Goal: Contribute content: Add original content to the website for others to see

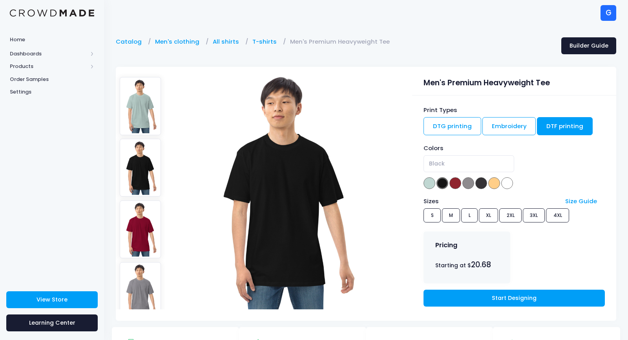
select select "Black"
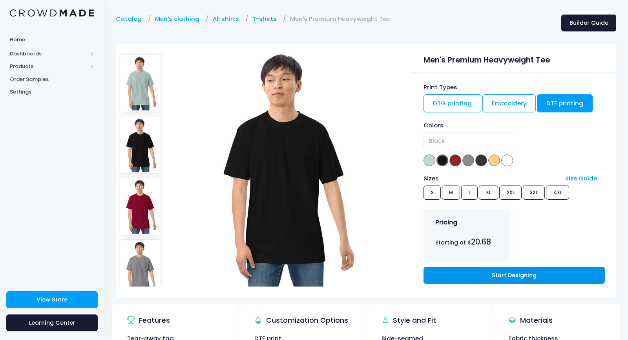
click at [505, 276] on link "Start Designing" at bounding box center [514, 275] width 181 height 17
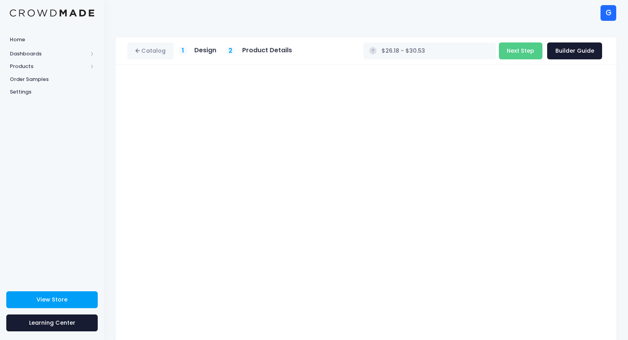
scroll to position [34, 0]
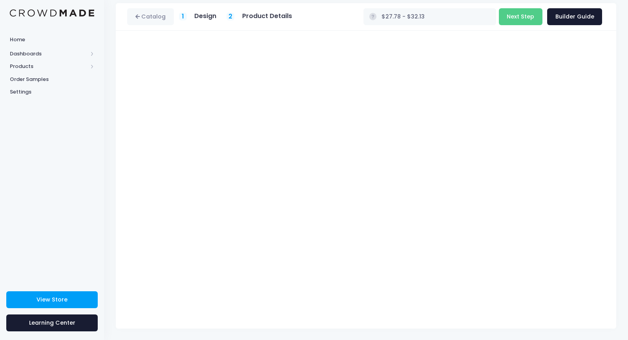
type input "$28.67 - $33.02"
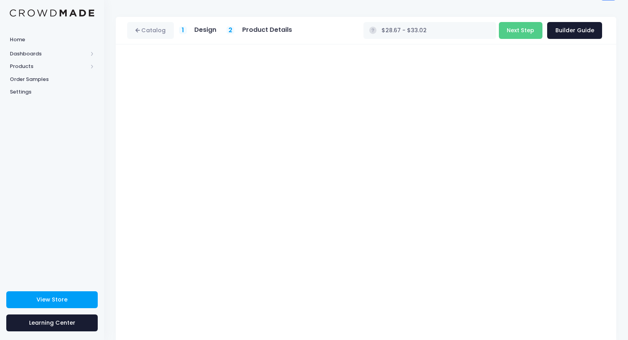
scroll to position [0, 0]
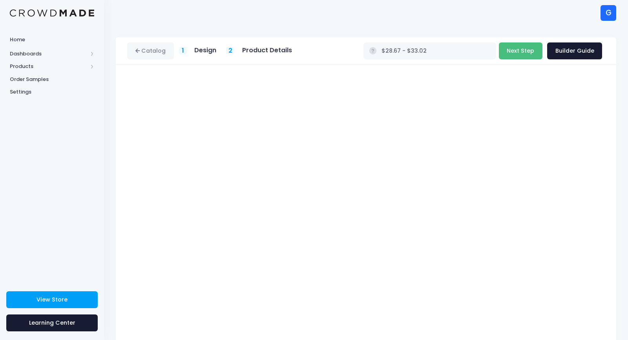
click at [518, 47] on button "Next Step" at bounding box center [521, 50] width 44 height 17
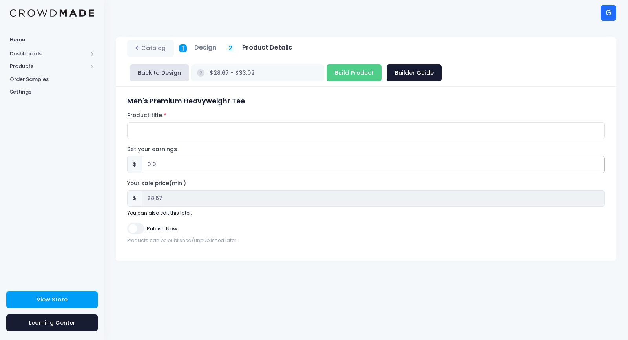
click at [163, 156] on input "0.0" at bounding box center [373, 164] width 463 height 17
type input "0.03"
type input "$28.70 - $33.05"
type input "28.70"
type input "0.0"
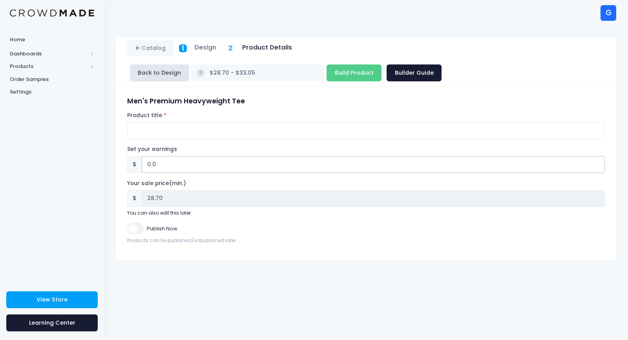
type input "$28.67 - $33.02"
type input "28.67"
type input "0"
type input "3"
type input "$31.67 - $36.02"
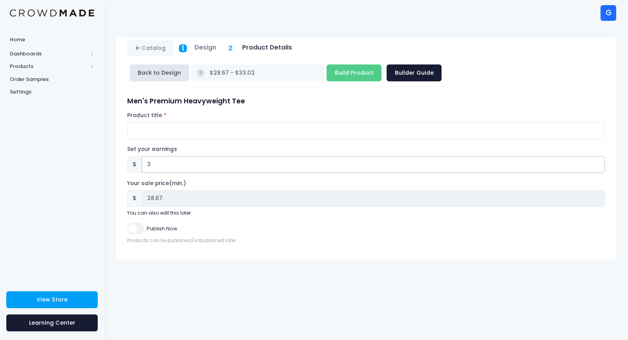
type input "31.67"
type input "33"
type input "$61.67 - $66.02"
type input "61.67"
type input "3"
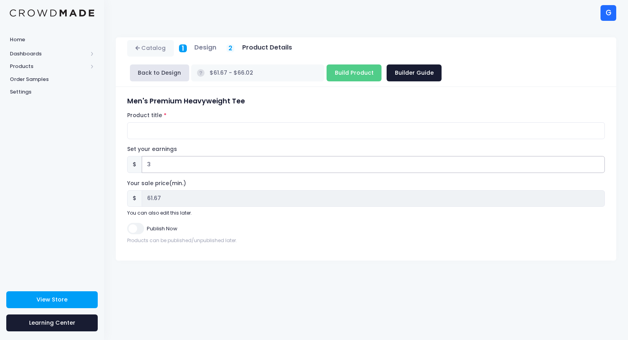
type input "$31.67 - $36.02"
type input "31.67"
type input "35"
type input "$63.67 - $68.02"
type input "63.67"
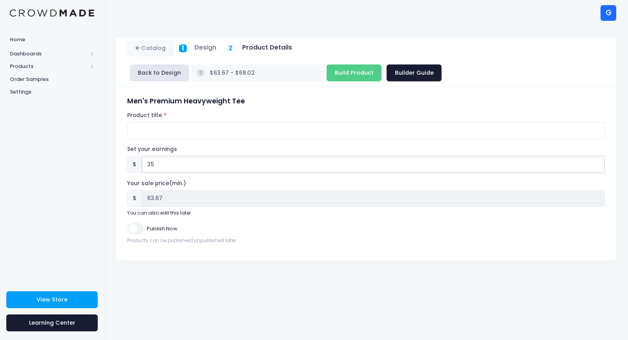
type input "3"
type input "$31.67 - $36.02"
type input "31.67"
type input "$28.67 - $33.02"
type input "28.67"
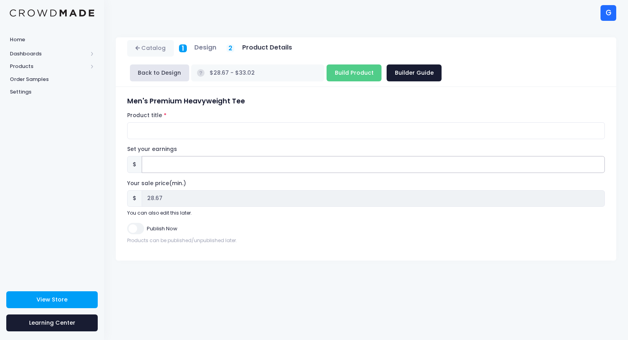
type input "4"
type input "$32.67 - $37.02"
type input "32.67"
type input "40"
type input "$68.67 - $73.02"
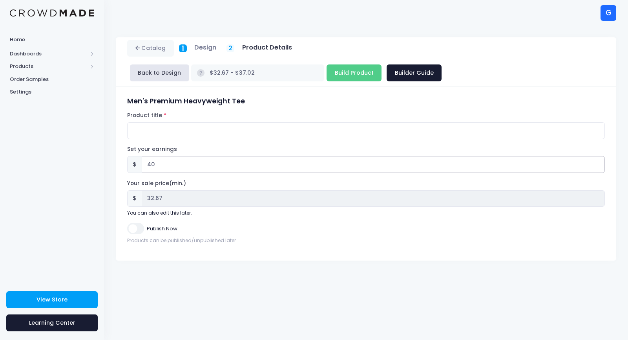
type input "68.67"
type input "40"
click at [152, 122] on input "Product title" at bounding box center [366, 130] width 478 height 17
click at [176, 122] on input "RIGGIDYS LOGO TEE unisex" at bounding box center [366, 130] width 478 height 17
click at [208, 122] on input "RIGGIDYS LOGO TEE unisex" at bounding box center [366, 130] width 478 height 17
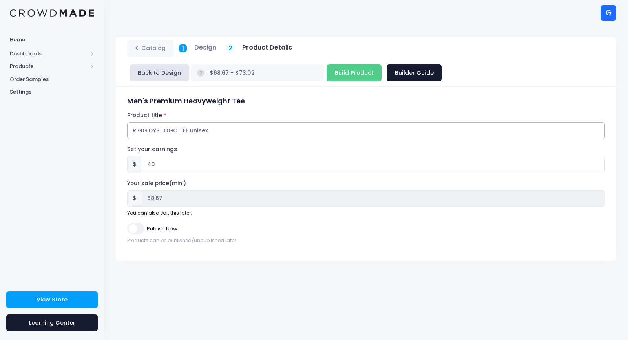
click at [159, 122] on input "RIGGIDYS LOGO TEE unisex" at bounding box center [366, 130] width 478 height 17
type input "RIGGIDYS Cartoon LOGO TEE unisex"
drag, startPoint x: 509, startPoint y: 52, endPoint x: 506, endPoint y: 67, distance: 14.9
click at [506, 67] on div "Catalog 1 Design 2 Product Details $ 40 $" at bounding box center [366, 148] width 500 height 223
click at [382, 64] on input "Build Product" at bounding box center [354, 72] width 55 height 17
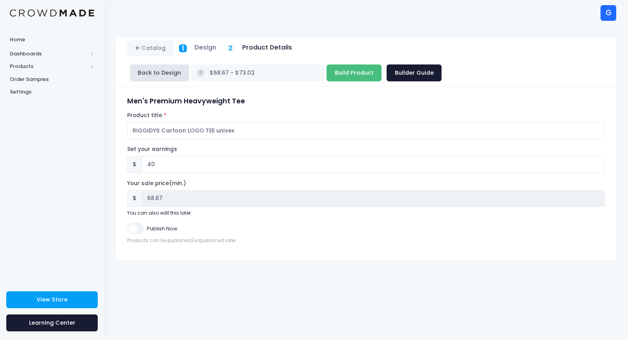
type input "Building product..."
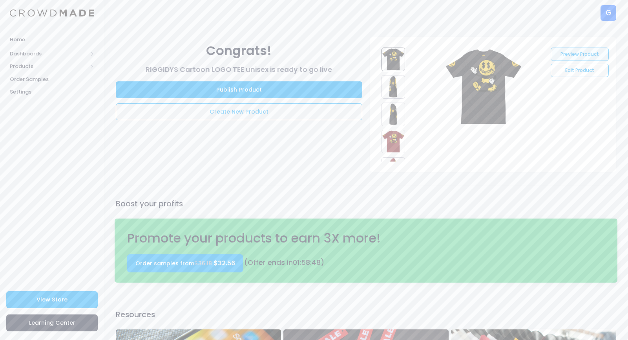
click at [579, 57] on link "Preview Product" at bounding box center [580, 53] width 58 height 13
click at [218, 90] on link "Publish Product" at bounding box center [239, 89] width 246 height 17
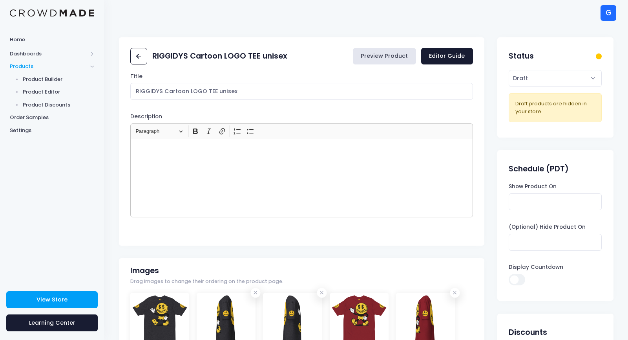
click at [390, 58] on link "Preview Product" at bounding box center [384, 56] width 63 height 17
click at [538, 77] on select "Active Draft" at bounding box center [555, 78] width 93 height 17
select select "active"
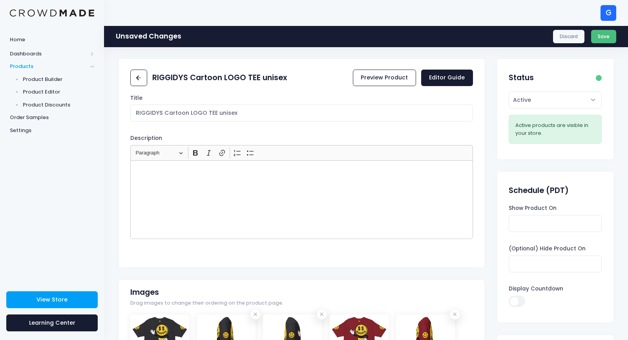
click at [602, 38] on button "Save" at bounding box center [604, 36] width 26 height 13
